Goal: Use online tool/utility

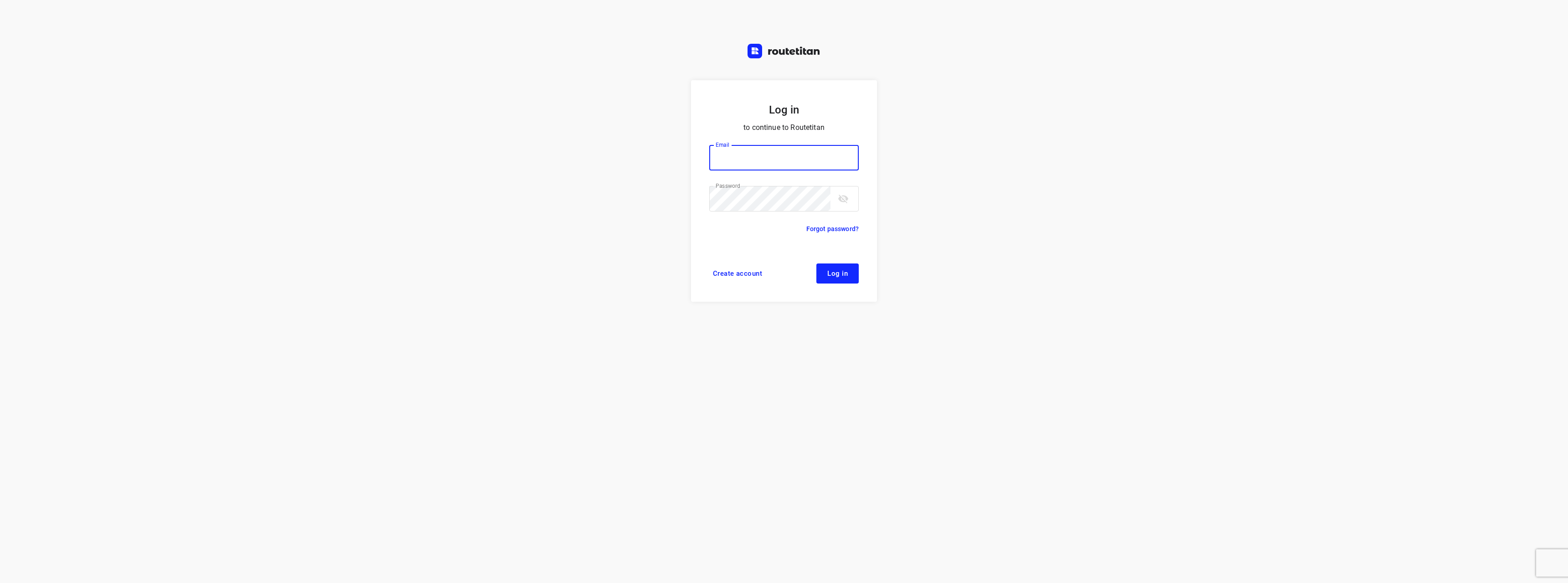
type input "[EMAIL_ADDRESS][DOMAIN_NAME]"
click at [827, 273] on span "Log in" at bounding box center [837, 273] width 21 height 7
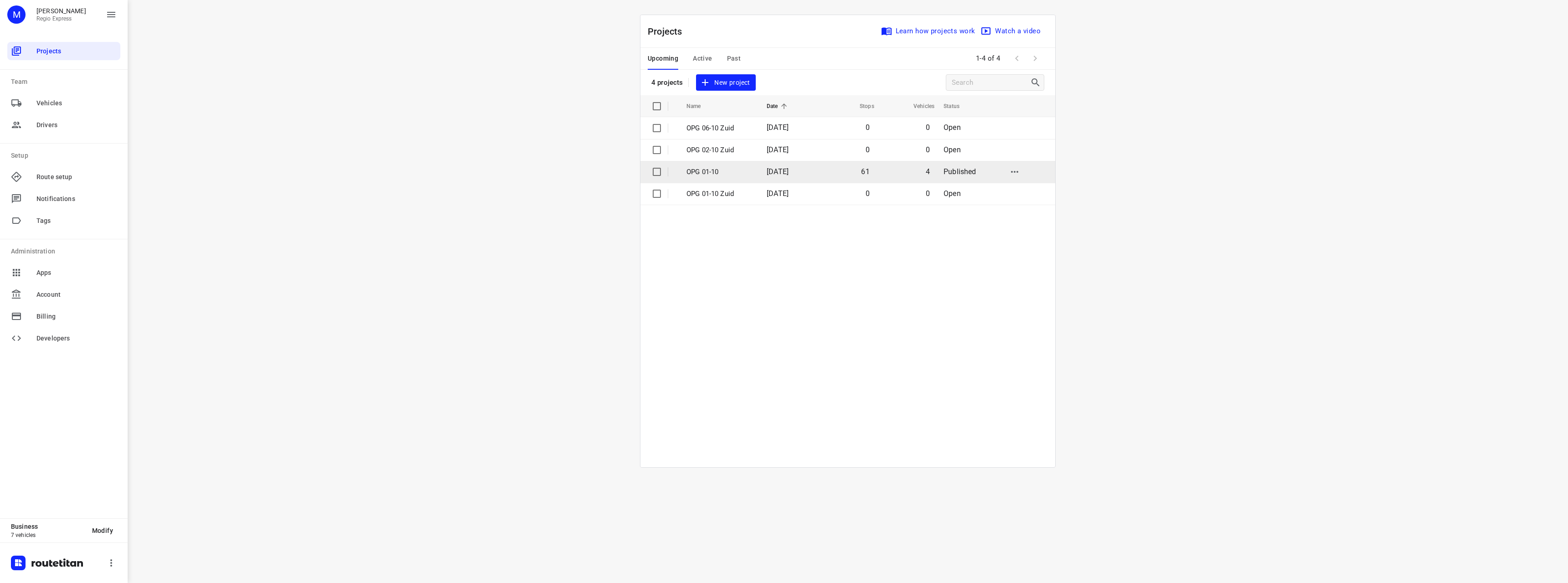
click at [789, 175] on span "[DATE]" at bounding box center [777, 171] width 22 height 9
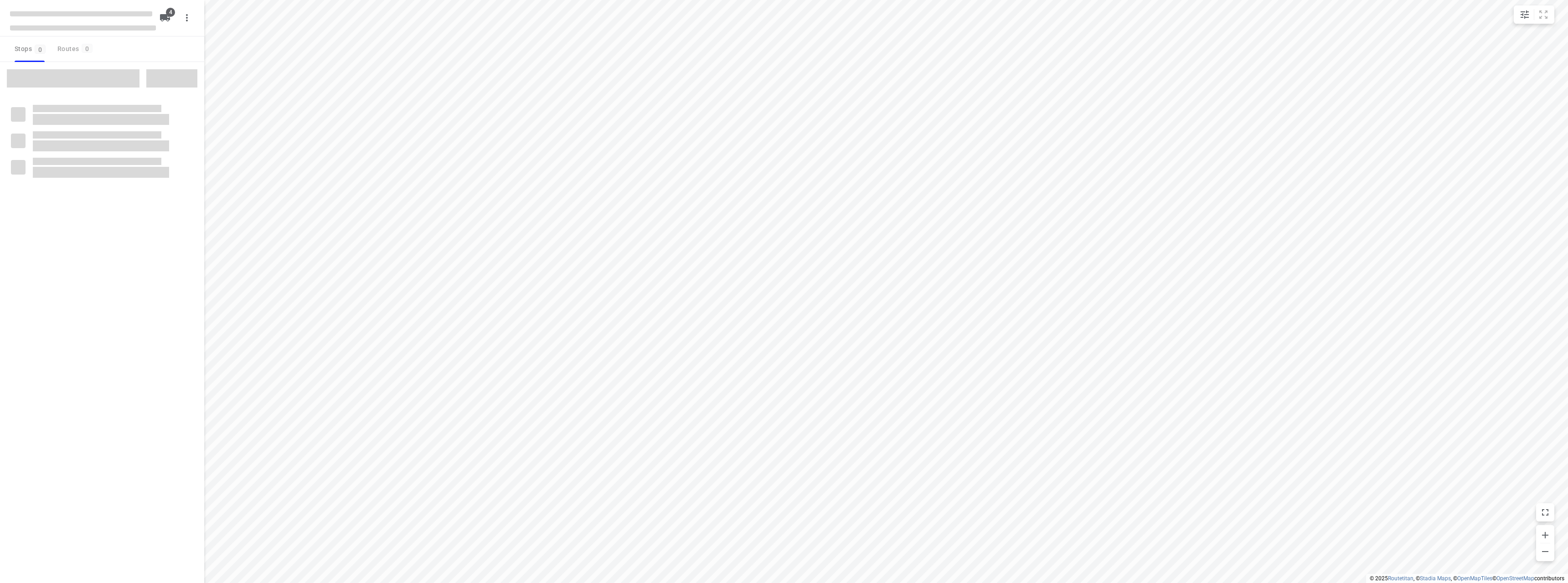
type input "distance"
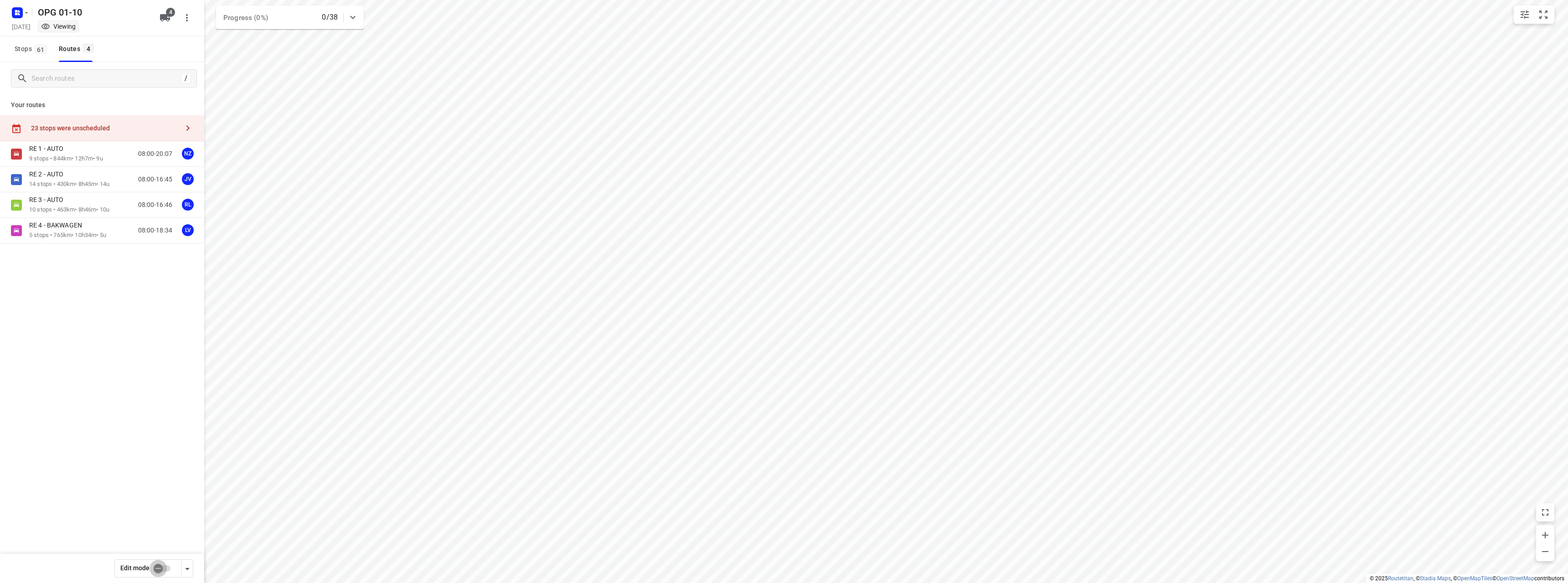
click at [164, 572] on input "checkbox" at bounding box center [158, 568] width 52 height 17
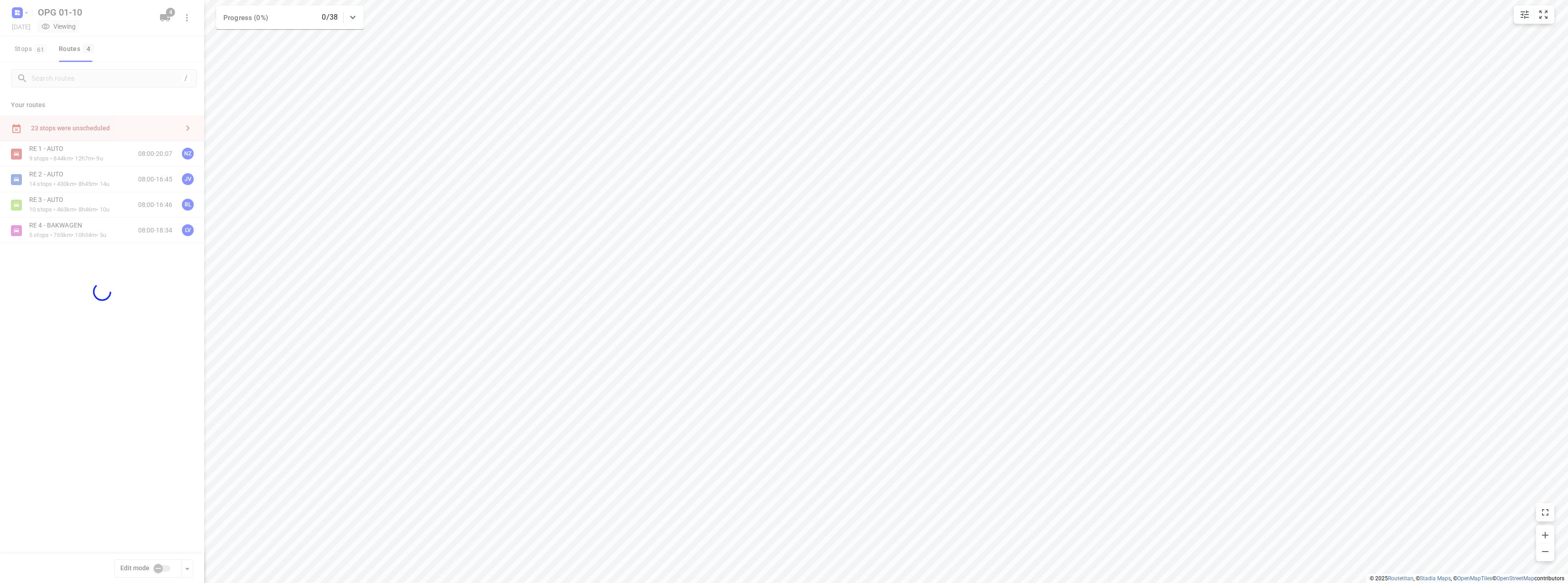
checkbox input "true"
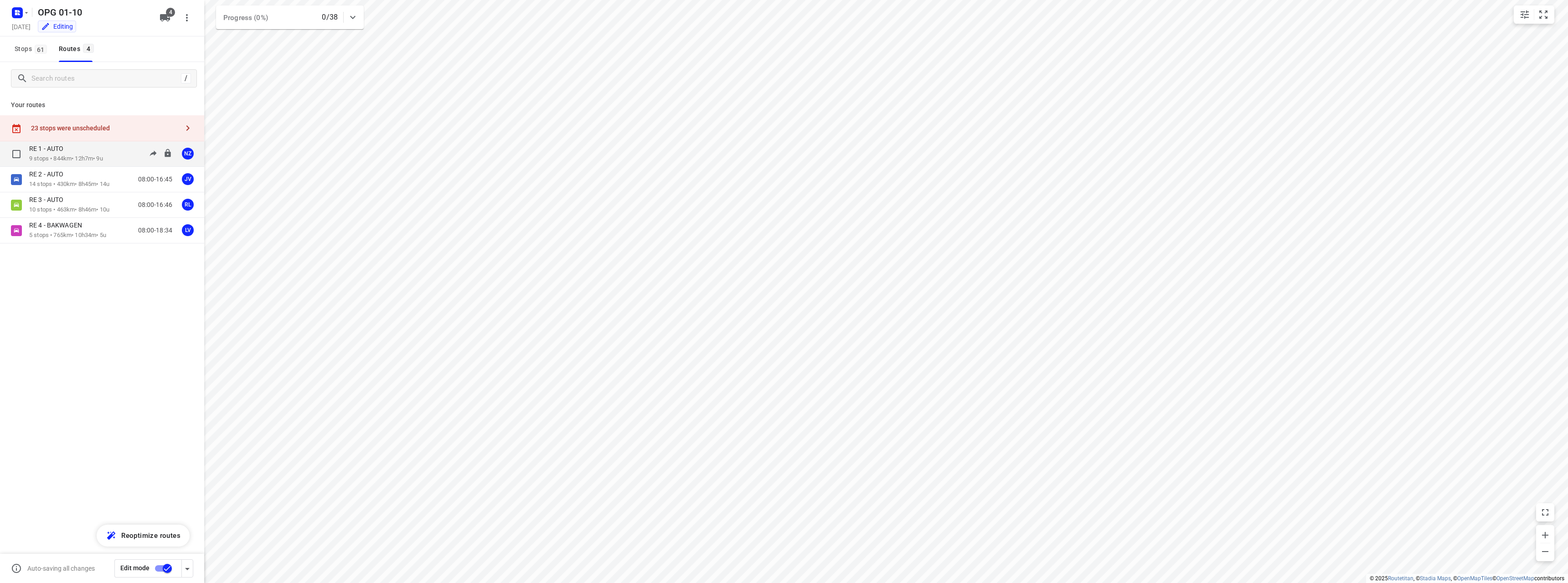
click at [113, 151] on div "RE 1 - AUTO 9 stops • 844km • 12h7m • [DATE] 08:00-20:07 NZ" at bounding box center [117, 154] width 175 height 19
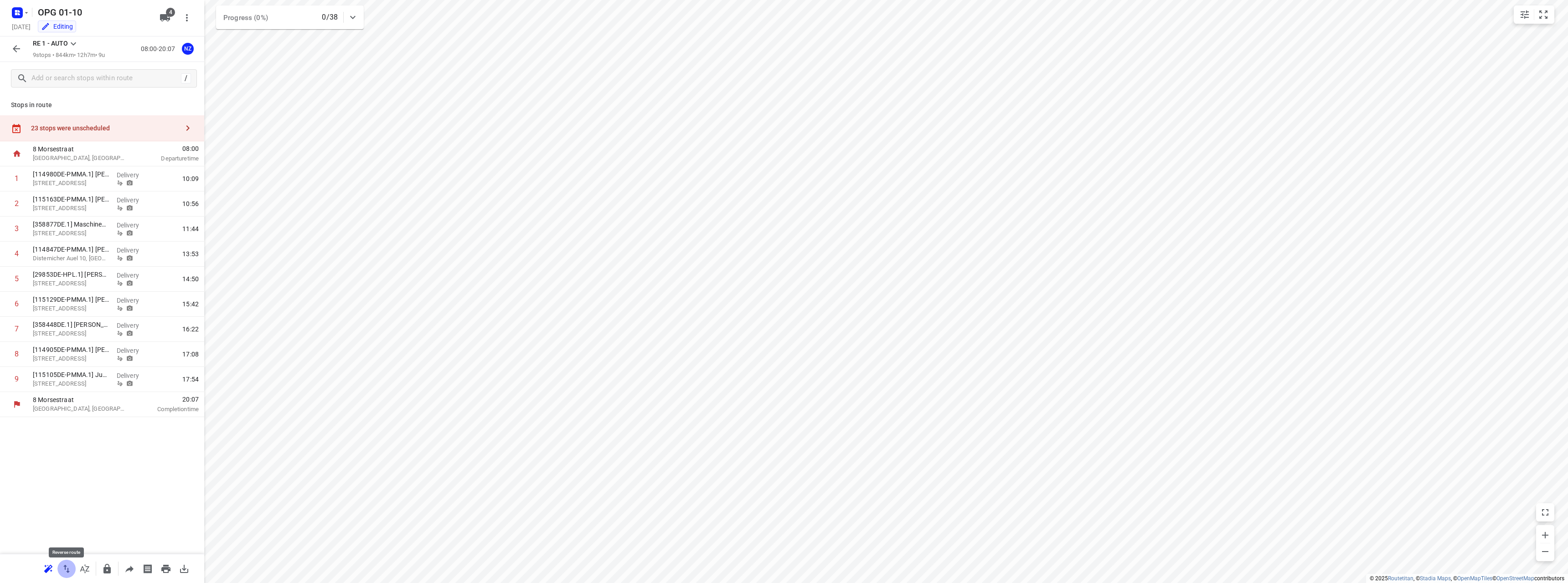
click at [68, 562] on button "button" at bounding box center [66, 568] width 18 height 18
click at [22, 44] on button "button" at bounding box center [16, 49] width 18 height 18
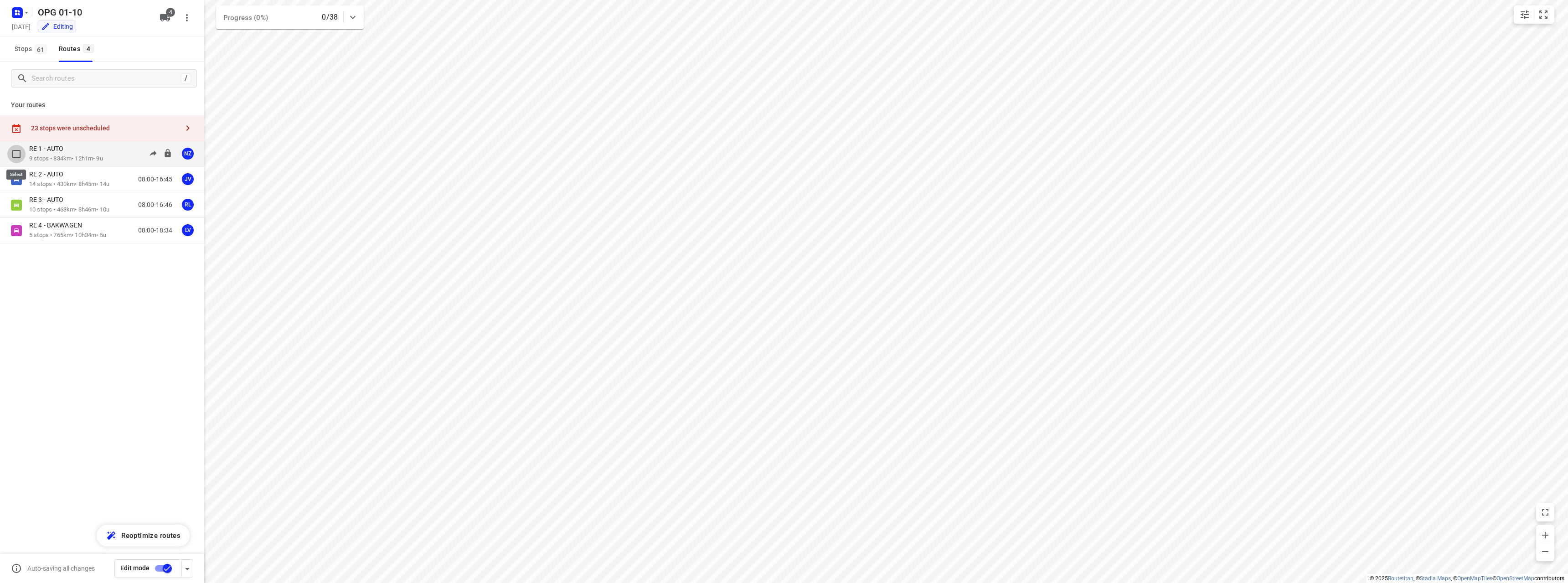
click at [15, 154] on input "checkbox" at bounding box center [16, 154] width 18 height 18
checkbox input "true"
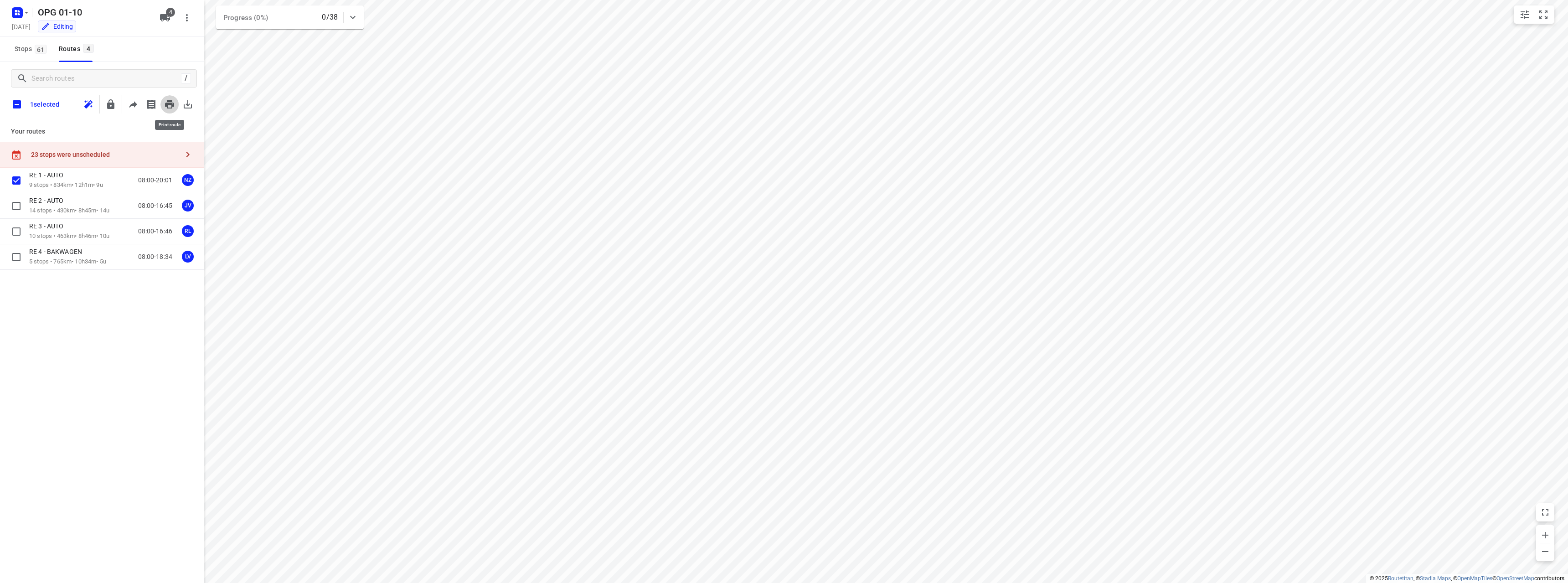
click at [173, 106] on icon "button" at bounding box center [170, 105] width 9 height 8
click at [167, 105] on icon "button" at bounding box center [170, 105] width 9 height 8
click at [15, 107] on input "checkbox" at bounding box center [17, 104] width 19 height 19
checkbox input "true"
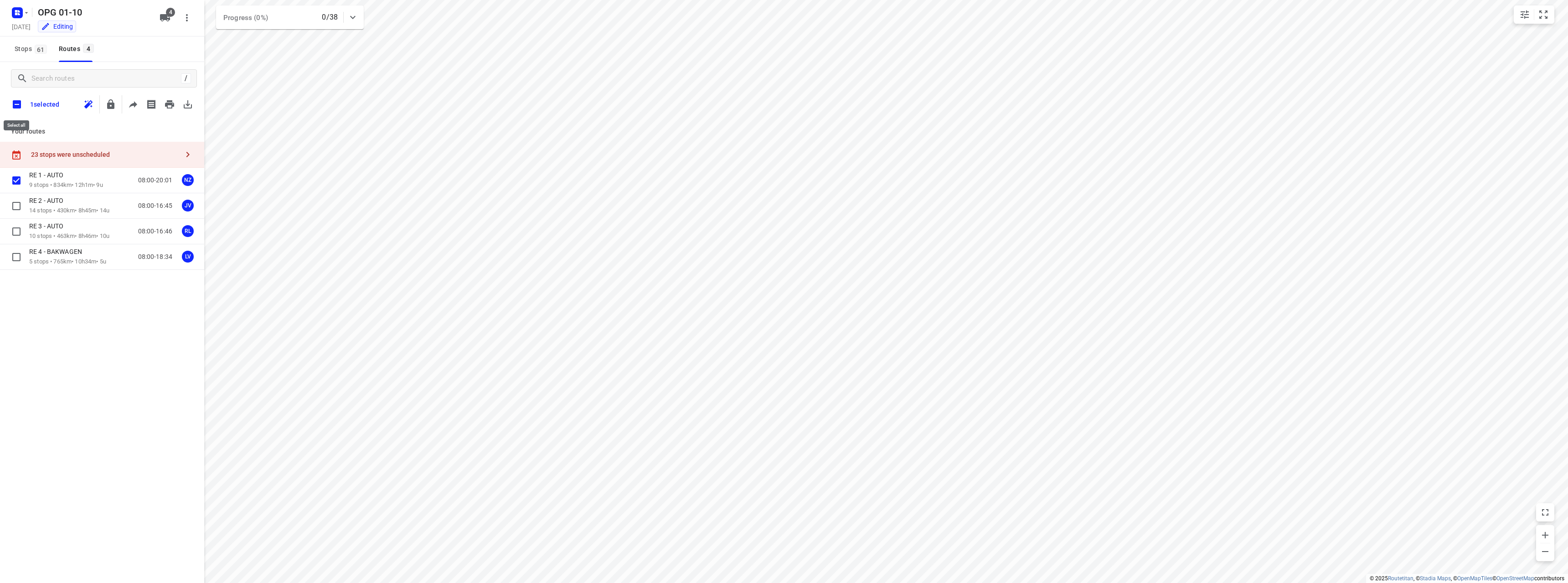
checkbox input "true"
click at [13, 106] on input "checkbox" at bounding box center [17, 104] width 19 height 19
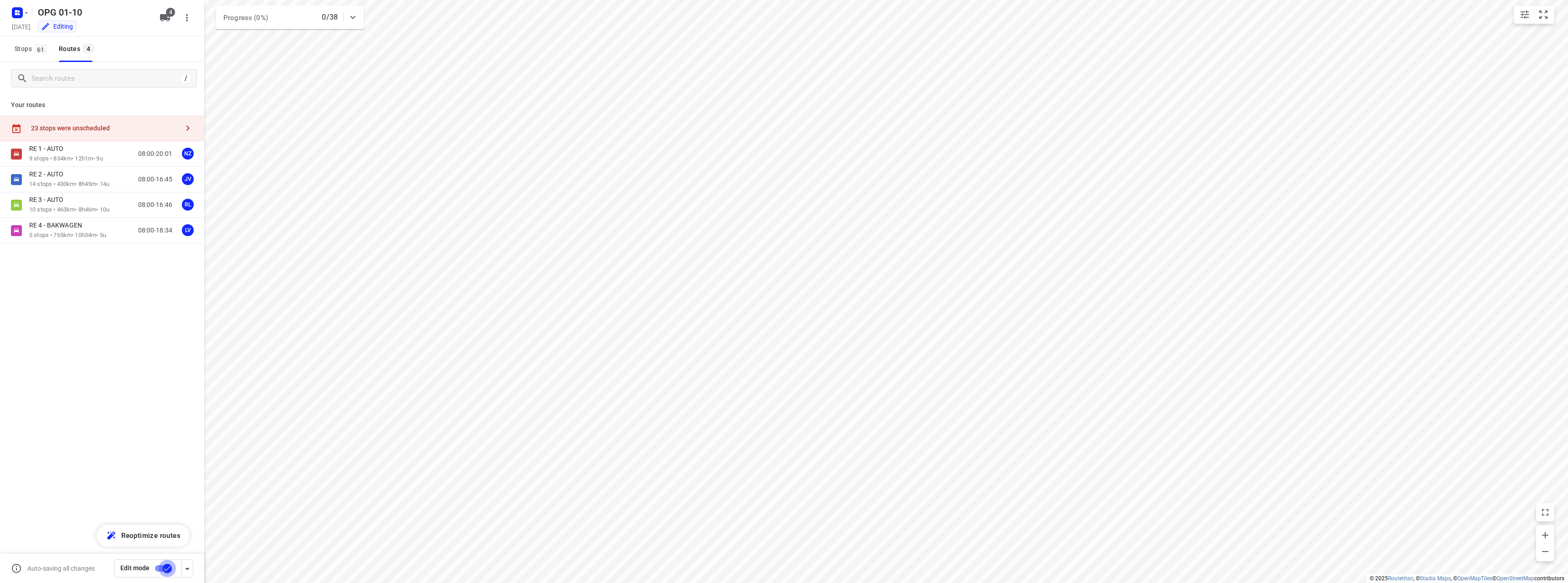
click at [166, 563] on input "checkbox" at bounding box center [167, 568] width 52 height 17
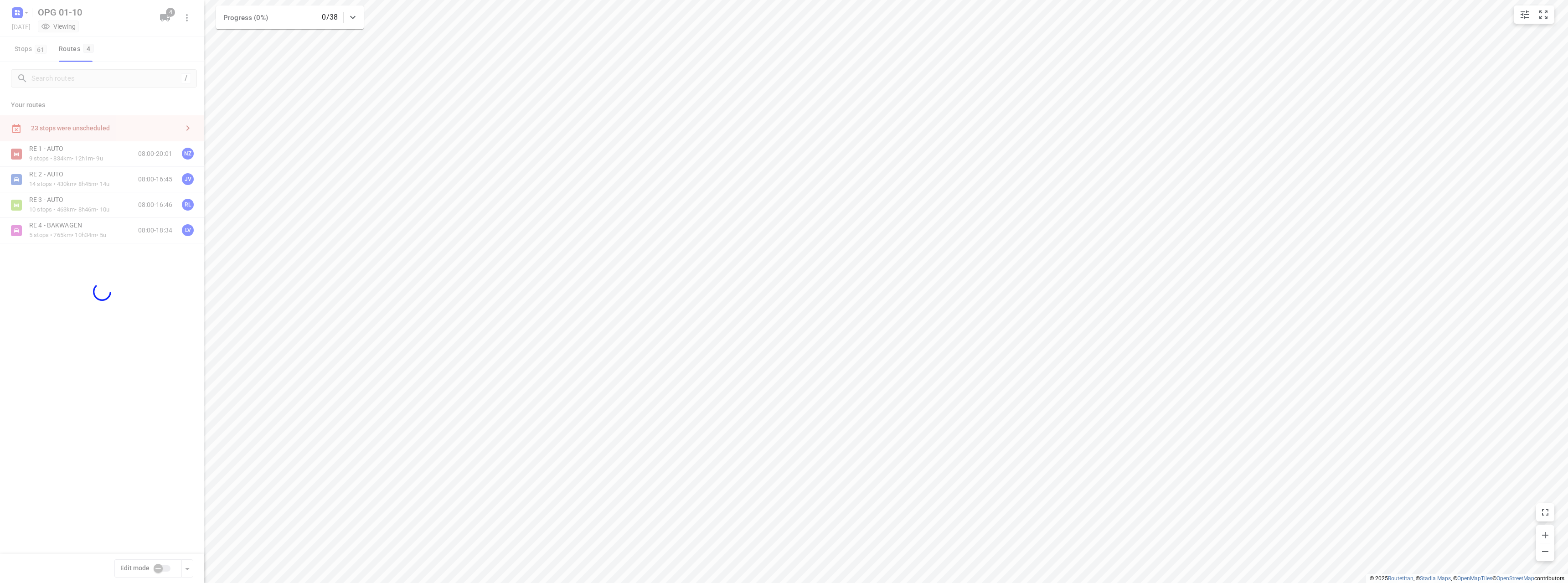
checkbox input "false"
